Goal: Download file/media

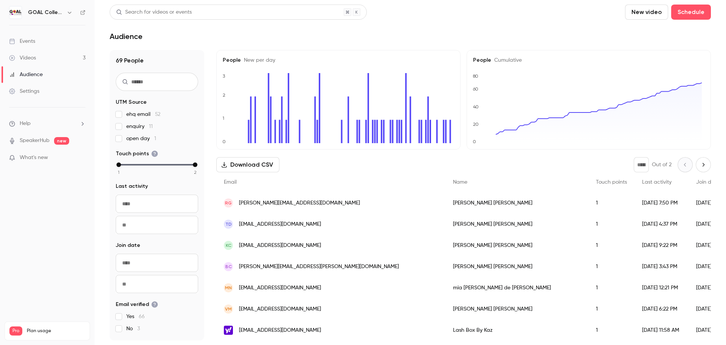
click at [235, 160] on button "Download CSV" at bounding box center [247, 164] width 63 height 15
click at [30, 61] on div "Videos" at bounding box center [22, 58] width 27 height 8
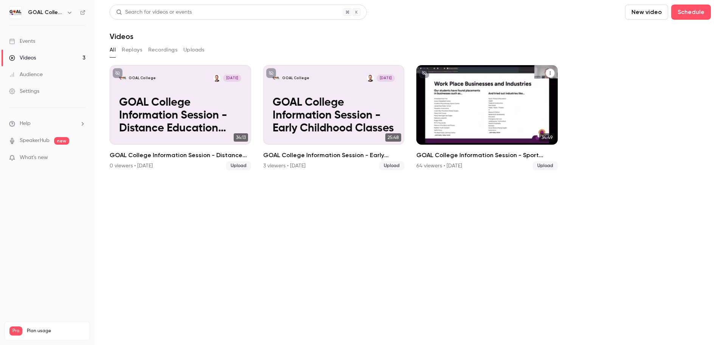
click at [461, 90] on div "GOAL College [DATE] GOAL College Information Session - Sport Classes" at bounding box center [486, 104] width 141 height 79
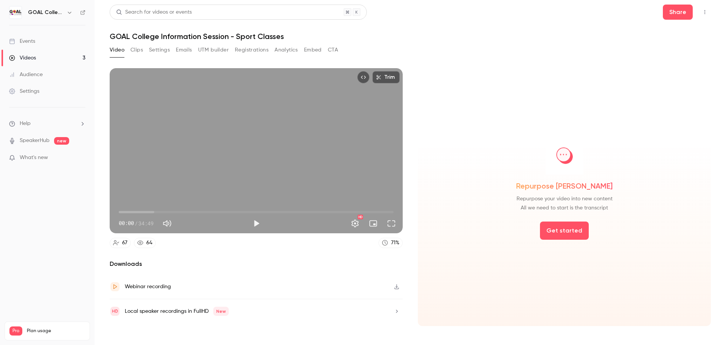
click at [289, 48] on button "Analytics" at bounding box center [286, 50] width 23 height 12
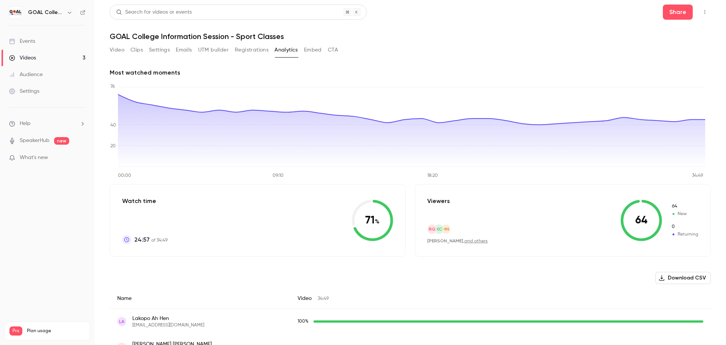
click at [671, 282] on button "Download CSV" at bounding box center [683, 278] width 56 height 12
